Goal: Information Seeking & Learning: Learn about a topic

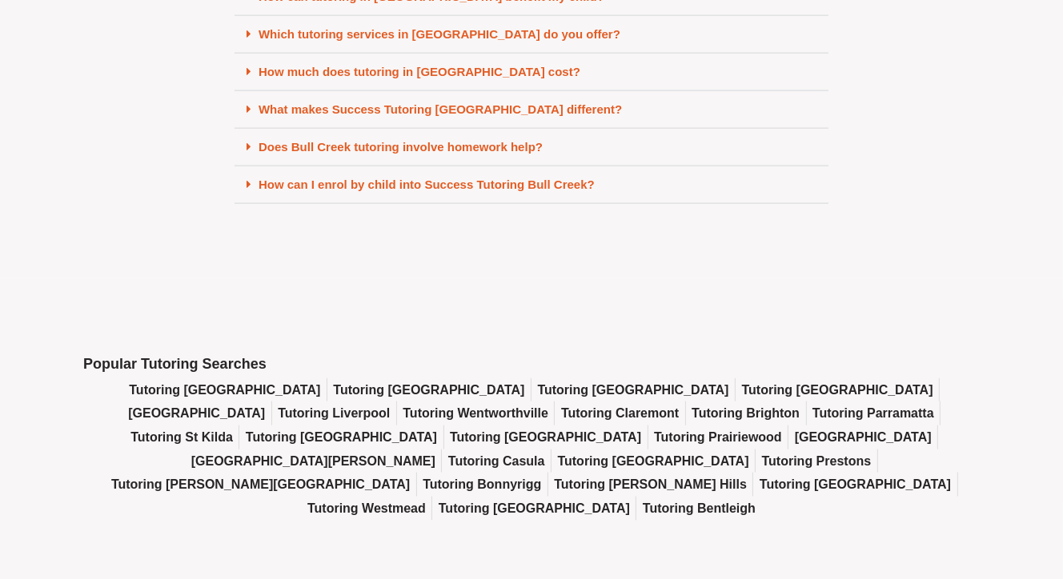
scroll to position [6985, 0]
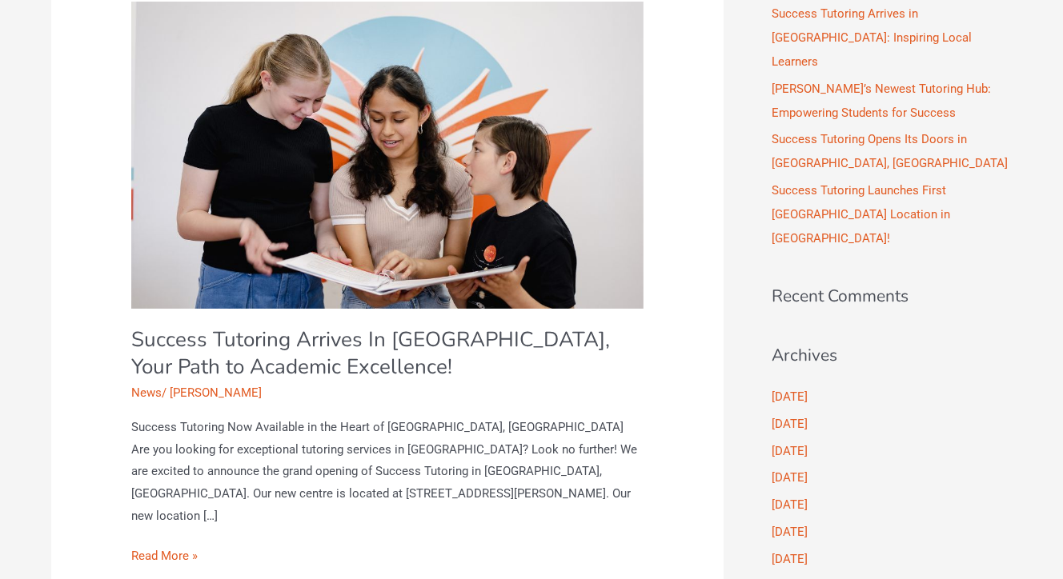
scroll to position [159, 0]
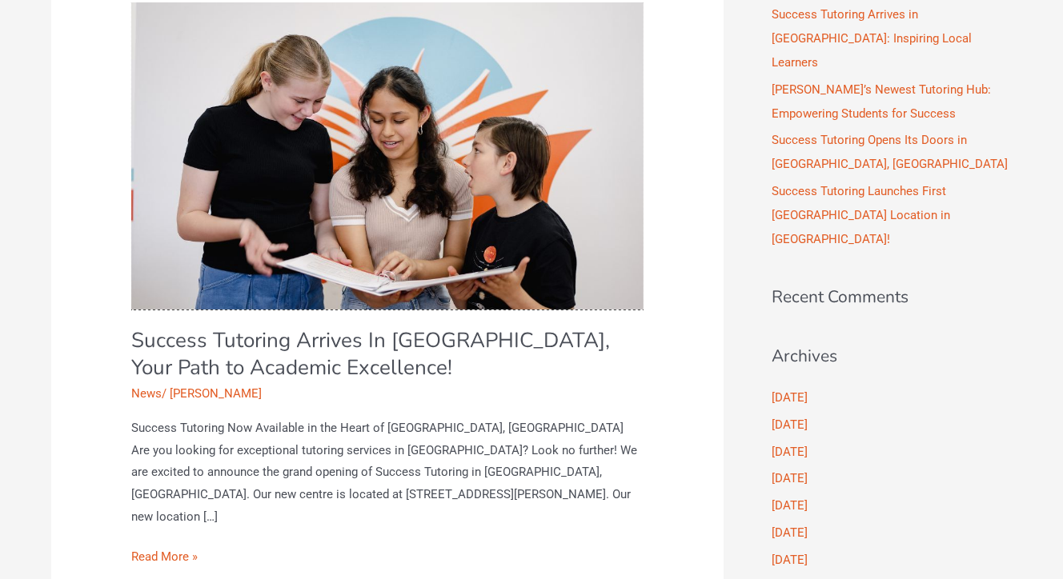
drag, startPoint x: 454, startPoint y: 262, endPoint x: 382, endPoint y: 267, distance: 72.2
click at [382, 267] on img "Read: Success Tutoring Arrives In Bull Creek, Your Path to Academic Excellence!" at bounding box center [387, 155] width 512 height 307
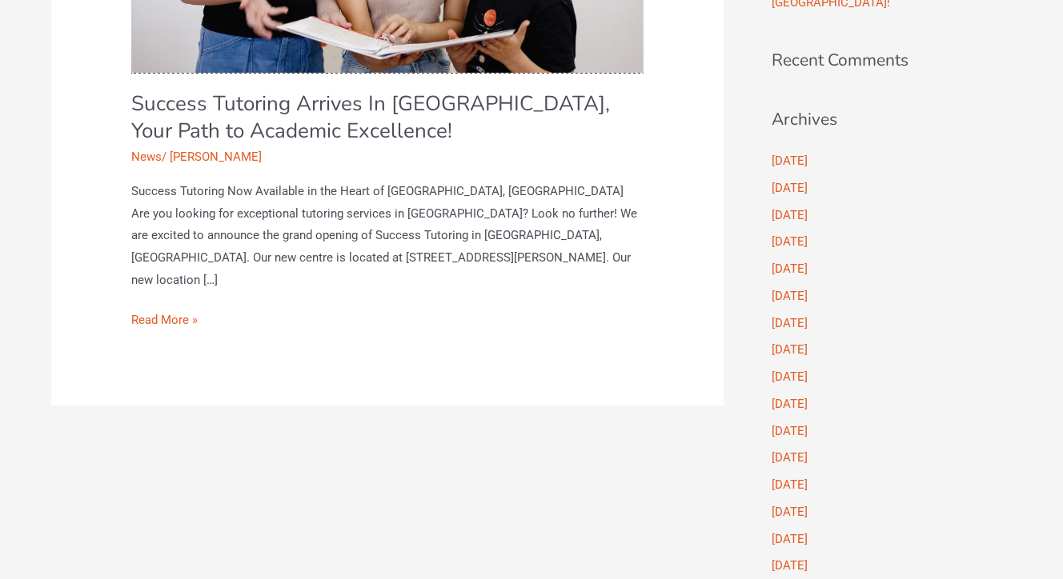
scroll to position [399, 0]
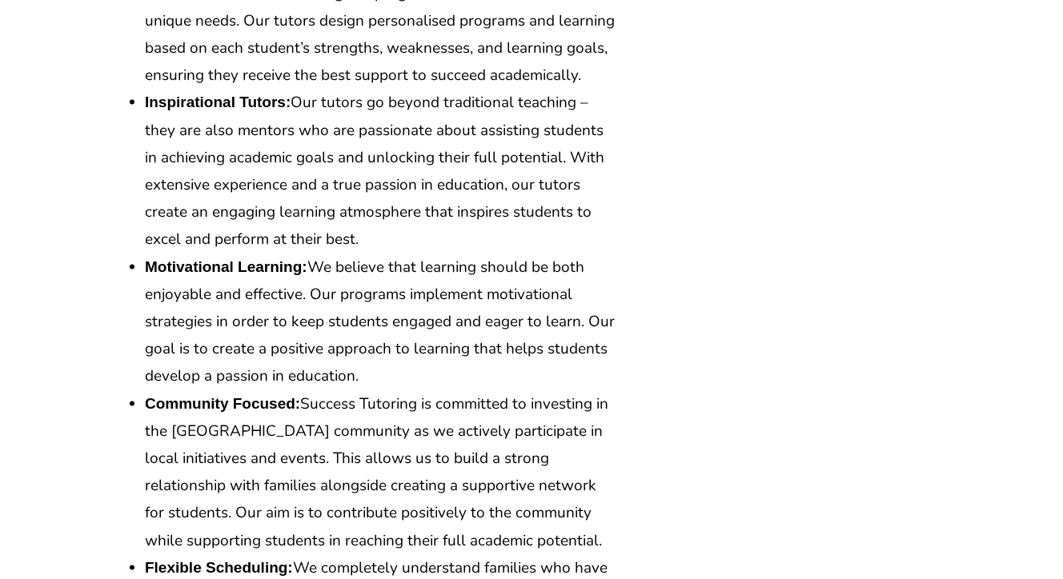
scroll to position [2160, 0]
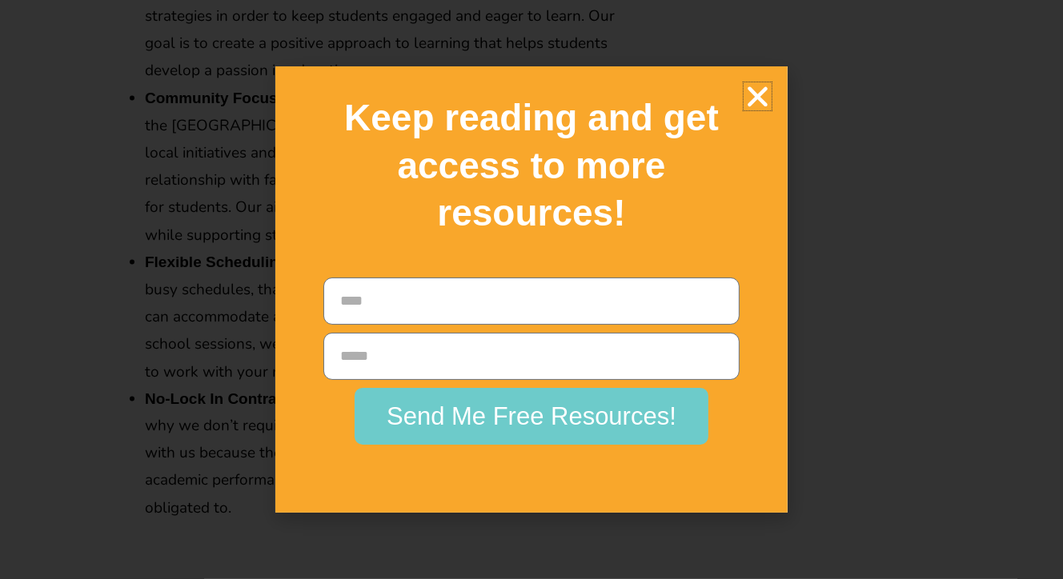
click at [767, 96] on icon "Close" at bounding box center [757, 96] width 28 height 28
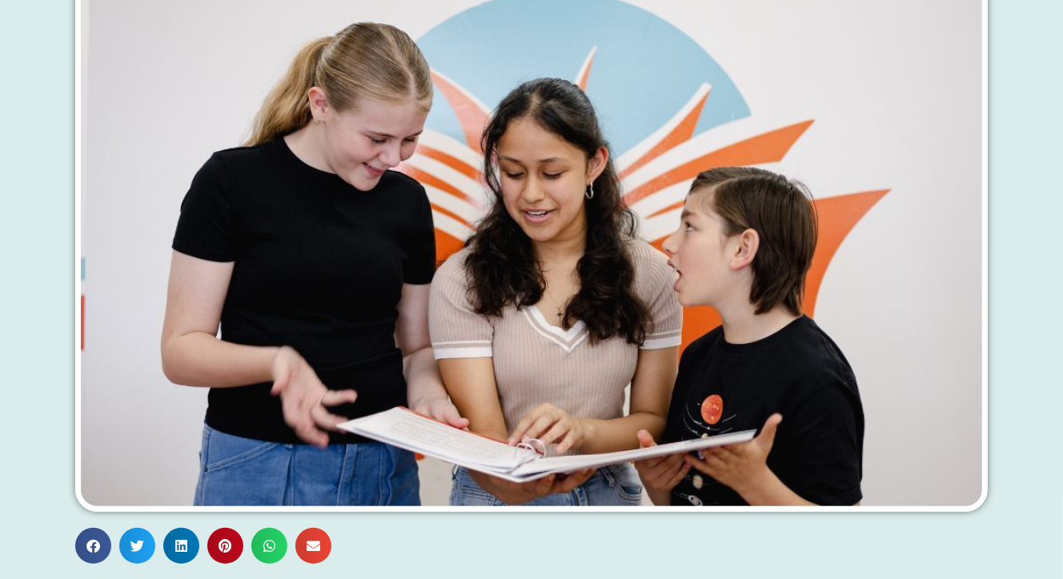
scroll to position [0, 0]
